Goal: Find specific page/section: Find specific page/section

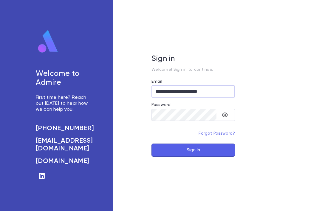
type input "**********"
click at [193, 156] on button "Sign In" at bounding box center [192, 149] width 83 height 13
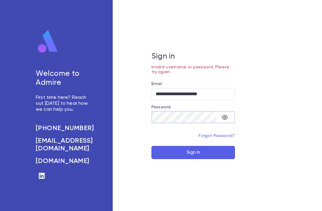
click at [225, 121] on icon "toggle password visibility" at bounding box center [224, 117] width 7 height 7
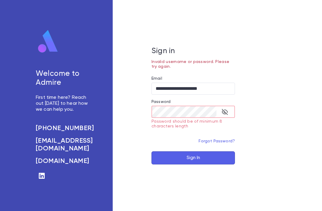
click at [211, 163] on button "Sign In" at bounding box center [192, 157] width 83 height 13
click at [179, 164] on button "Sign In" at bounding box center [192, 157] width 83 height 13
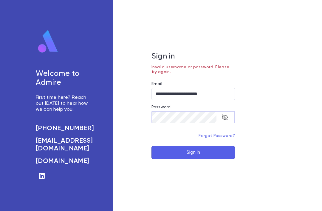
click at [193, 159] on button "Sign In" at bounding box center [192, 152] width 83 height 13
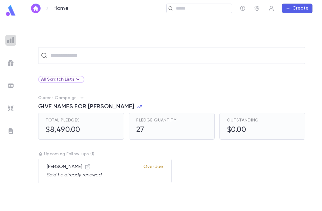
click at [8, 43] on img at bounding box center [10, 40] width 7 height 7
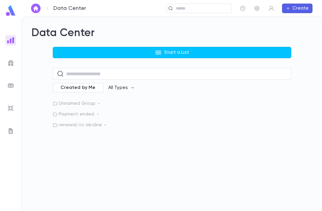
click at [97, 126] on p "renewal/cc decline" at bounding box center [172, 125] width 238 height 6
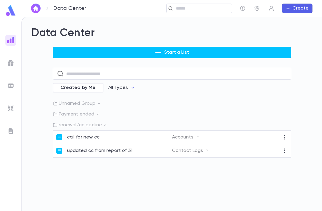
click at [89, 136] on p "call for new cc" at bounding box center [83, 137] width 32 height 6
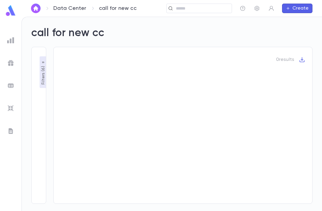
type input "********"
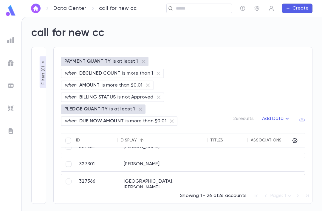
scroll to position [338, 0]
click at [118, 199] on div "327451" at bounding box center [98, 205] width 45 height 14
click at [243, 178] on div at bounding box center [230, 185] width 41 height 20
click at [244, 164] on div at bounding box center [230, 164] width 41 height 14
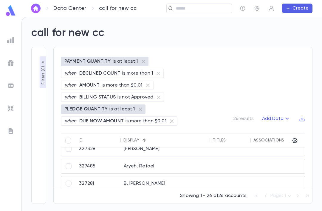
scroll to position [8, 0]
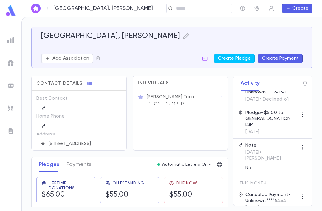
scroll to position [90, 0]
